Goal: Transaction & Acquisition: Purchase product/service

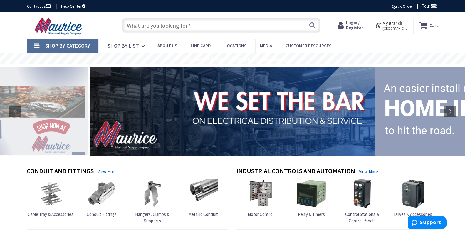
click at [357, 28] on span "Login / Register" at bounding box center [354, 25] width 17 height 11
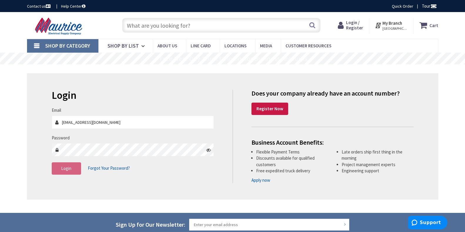
type input "[EMAIL_ADDRESS][DOMAIN_NAME]"
click at [70, 170] on span "Login" at bounding box center [66, 168] width 10 height 6
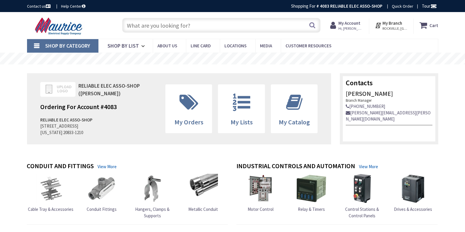
click at [194, 26] on input "text" at bounding box center [221, 25] width 198 height 15
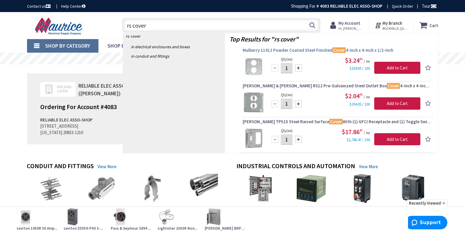
type input "rs cover"
click at [294, 51] on span "Mulberry 11412 Powder Coated Steel Finished Cover 4-Inch x 4-Inch x 1/2-Inch" at bounding box center [336, 50] width 189 height 6
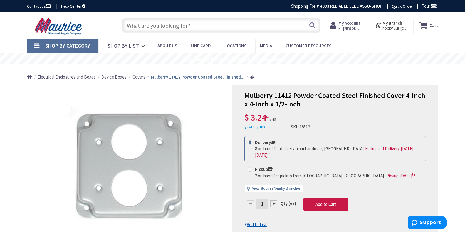
click at [200, 22] on input "text" at bounding box center [221, 25] width 198 height 15
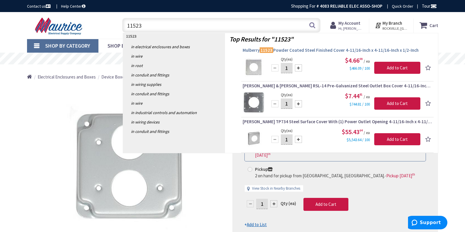
type input "11523"
click at [322, 50] on span "Mulberry 11523 Powder Coated Steel Finished Cover 4-11/16-Inch x 4-11/16-Inch x…" at bounding box center [336, 50] width 189 height 6
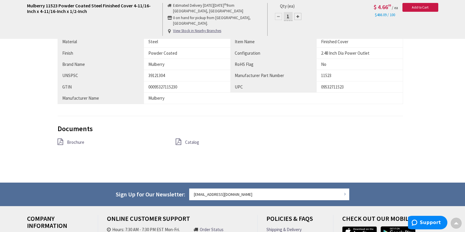
scroll to position [411, 0]
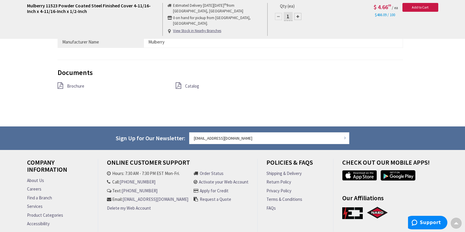
click at [77, 86] on span "Brochure" at bounding box center [75, 86] width 17 height 6
click at [189, 85] on span "Catalog" at bounding box center [192, 86] width 14 height 6
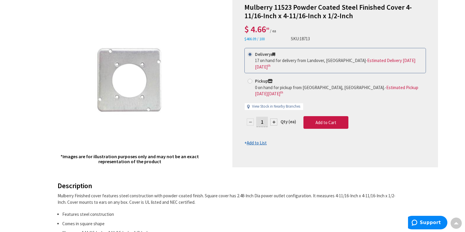
scroll to position [0, 0]
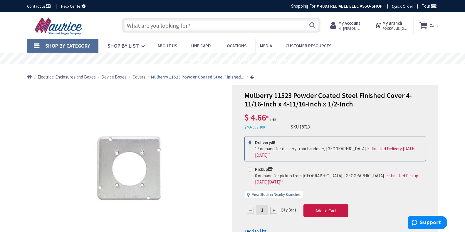
click at [204, 26] on input "text" at bounding box center [221, 25] width 198 height 15
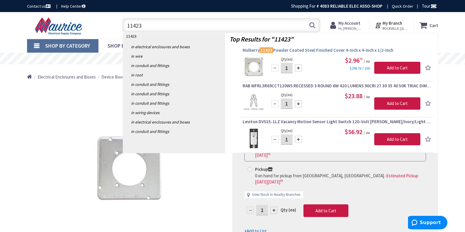
type input "11423"
click at [303, 48] on span "Mulberry 11423 Powder Coated Steel Finished Cover 4-Inch x 4-Inch x 1/2-Inch" at bounding box center [336, 50] width 189 height 6
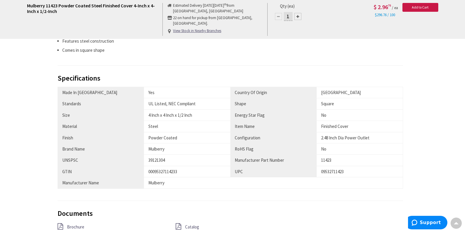
scroll to position [293, 0]
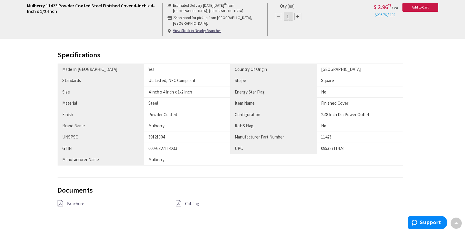
click at [75, 203] on span "Brochure" at bounding box center [75, 203] width 17 height 6
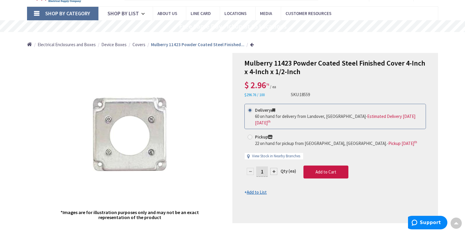
scroll to position [0, 0]
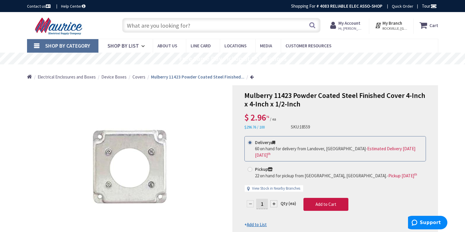
drag, startPoint x: 207, startPoint y: 27, endPoint x: 215, endPoint y: 17, distance: 12.2
click at [214, 18] on div "Search" at bounding box center [219, 25] width 201 height 19
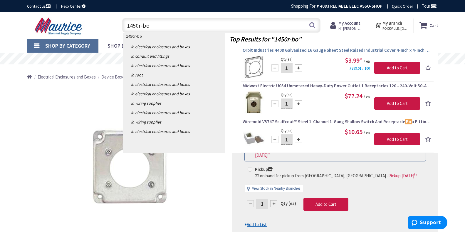
type input "1450r-bo"
click at [316, 49] on span "Orbit Industries 4408 Galvanized 16 Gauge Sheet Steel Raised Industrial Cover 4…" at bounding box center [336, 50] width 189 height 6
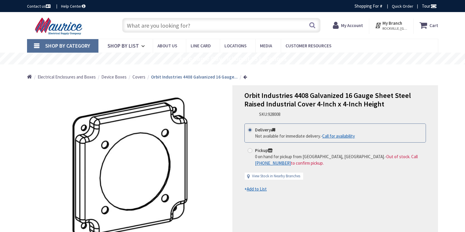
click at [202, 24] on input "text" at bounding box center [221, 25] width 198 height 15
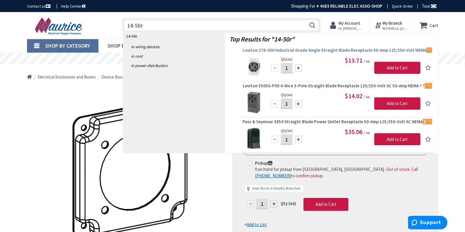
type input "14-50r"
click at [299, 50] on span "Leviton 279-S00 Industrial Grade Single Straight Blade Receptacle 50-Amp 125/25…" at bounding box center [336, 50] width 189 height 6
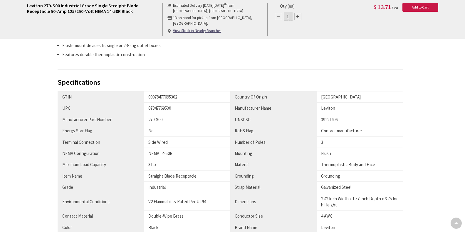
scroll to position [443, 0]
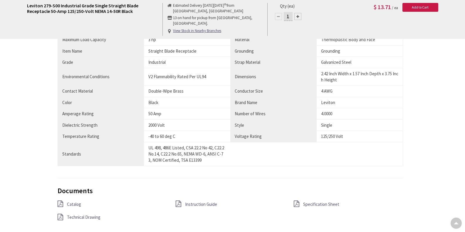
click at [74, 201] on span "Catalog" at bounding box center [74, 204] width 14 height 6
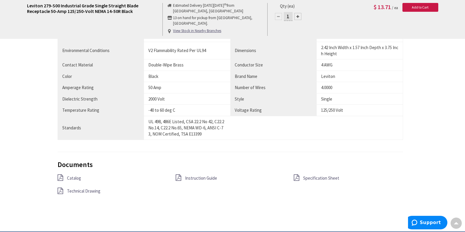
scroll to position [0, 0]
click at [313, 177] on span "Specification Sheet" at bounding box center [321, 178] width 36 height 6
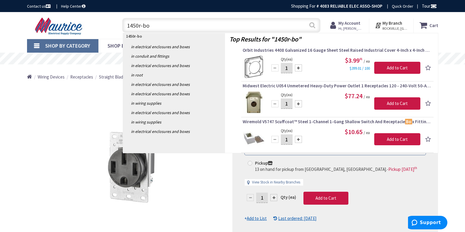
type input "1450r-bo"
click at [312, 26] on button "Search" at bounding box center [312, 24] width 8 height 13
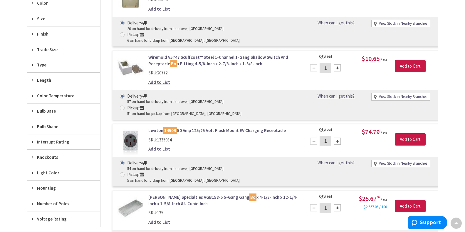
click at [203, 127] on link "Leviton 1450R 50 Amp 125/25 Volt Flush Mount EV Charging Receptacle" at bounding box center [222, 130] width 149 height 6
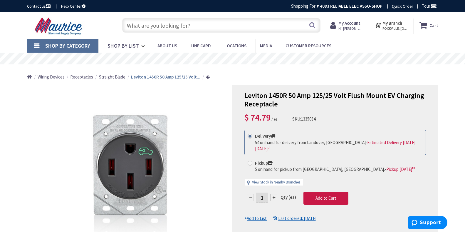
click at [197, 24] on input "text" at bounding box center [221, 25] width 198 height 15
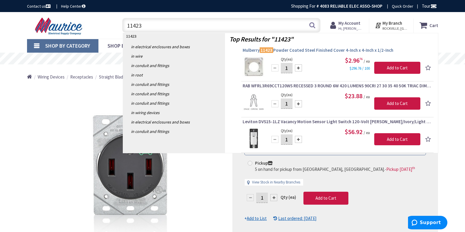
type input "11423"
click at [299, 50] on span "Mulberry 11423 Powder Coated Steel Finished Cover 4-Inch x 4-Inch x 1/2-Inch" at bounding box center [336, 50] width 189 height 6
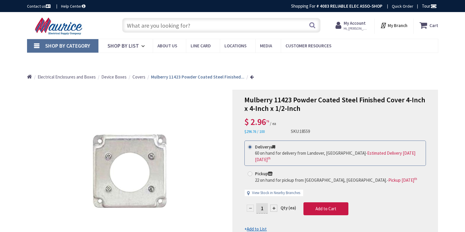
type input "[GEOGRAPHIC_DATA][PERSON_NAME], [GEOGRAPHIC_DATA]"
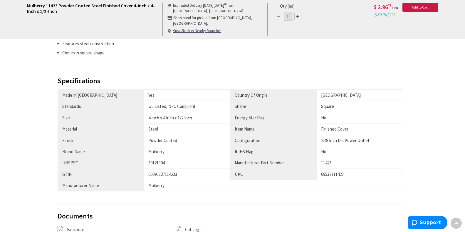
scroll to position [293, 0]
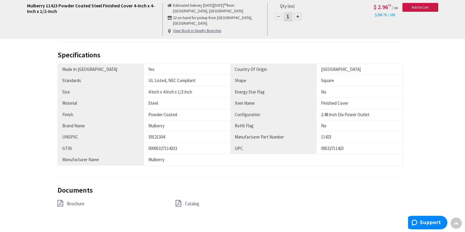
click at [78, 204] on span "Brochure" at bounding box center [75, 203] width 17 height 6
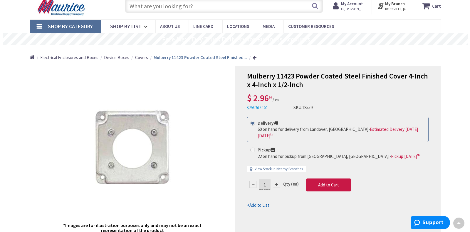
scroll to position [0, 0]
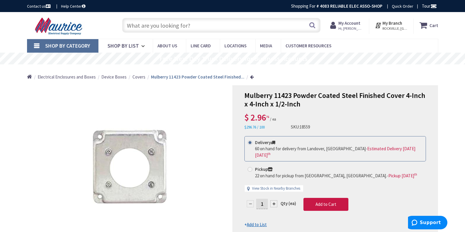
click at [274, 200] on div at bounding box center [273, 203] width 7 height 7
type input "3"
click at [321, 201] on span "Add to Cart" at bounding box center [325, 204] width 21 height 6
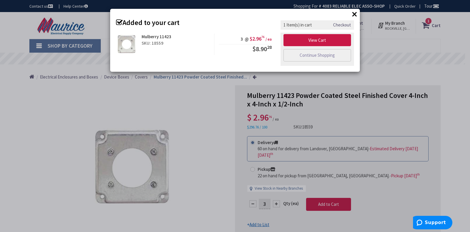
click at [343, 25] on link "Checkout" at bounding box center [342, 25] width 18 height 6
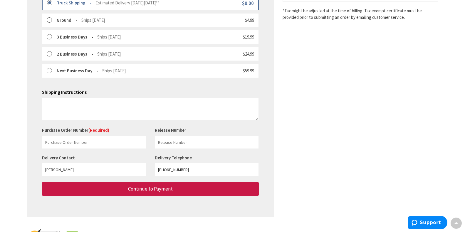
scroll to position [203, 0]
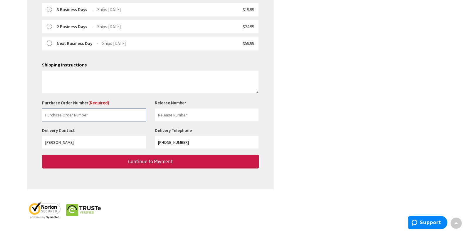
click at [92, 114] on input "text" at bounding box center [94, 114] width 104 height 13
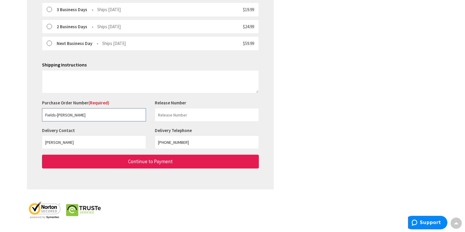
type input "Fields-[PERSON_NAME]"
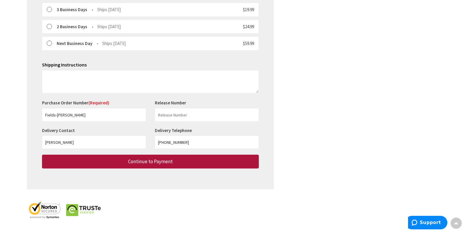
click at [152, 163] on span "Continue to Payment" at bounding box center [150, 161] width 45 height 6
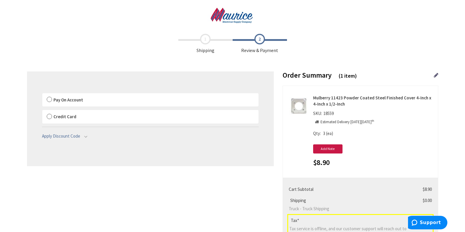
click at [50, 99] on label "Pay On Account" at bounding box center [150, 100] width 216 height 14
click at [42, 94] on input "Pay On Account" at bounding box center [42, 94] width 0 height 0
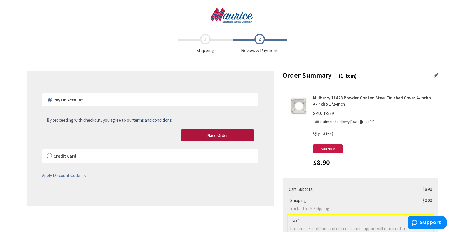
click at [215, 136] on span "Place Order" at bounding box center [216, 135] width 21 height 6
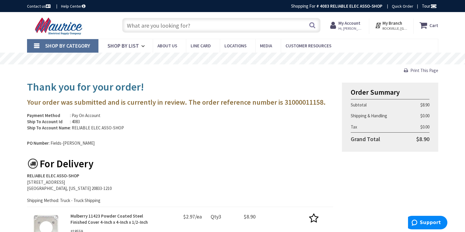
click at [207, 23] on input "text" at bounding box center [221, 25] width 198 height 15
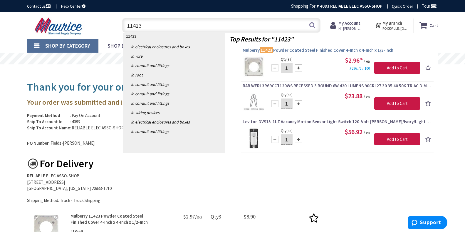
type input "11423"
click at [291, 50] on span "Mulberry 11423 Powder Coated Steel Finished Cover 4-Inch x 4-Inch x 1/2-Inch" at bounding box center [336, 50] width 189 height 6
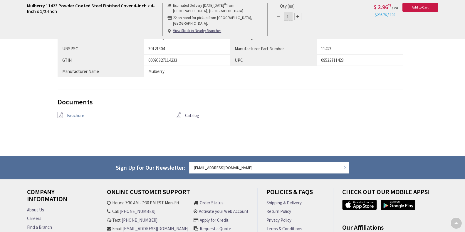
scroll to position [382, 0]
click at [74, 116] on span "Brochure" at bounding box center [75, 115] width 17 height 6
click at [194, 116] on span "Catalog" at bounding box center [192, 115] width 14 height 6
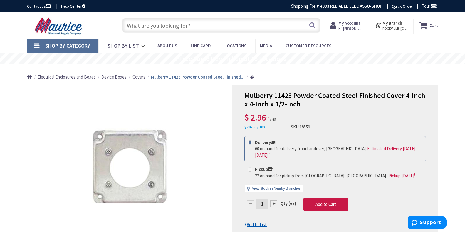
click at [349, 28] on span "Hi, [PERSON_NAME]" at bounding box center [350, 28] width 25 height 5
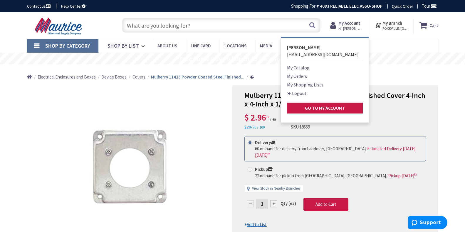
click at [300, 92] on link "Logout" at bounding box center [297, 93] width 20 height 7
